Goal: Task Accomplishment & Management: Use online tool/utility

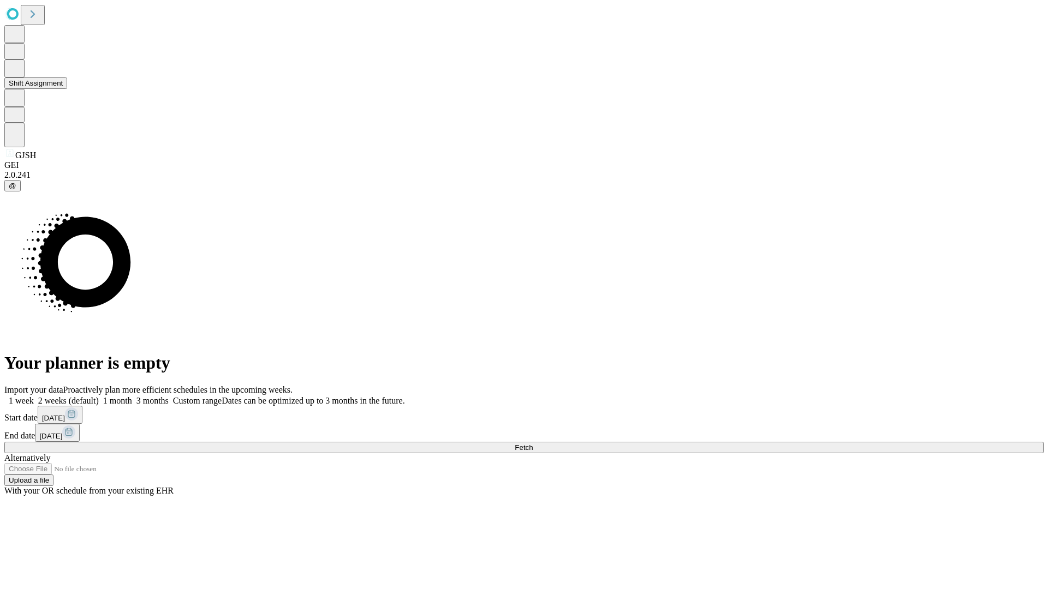
click at [67, 89] on button "Shift Assignment" at bounding box center [35, 82] width 63 height 11
